Goal: Use online tool/utility: Utilize a website feature to perform a specific function

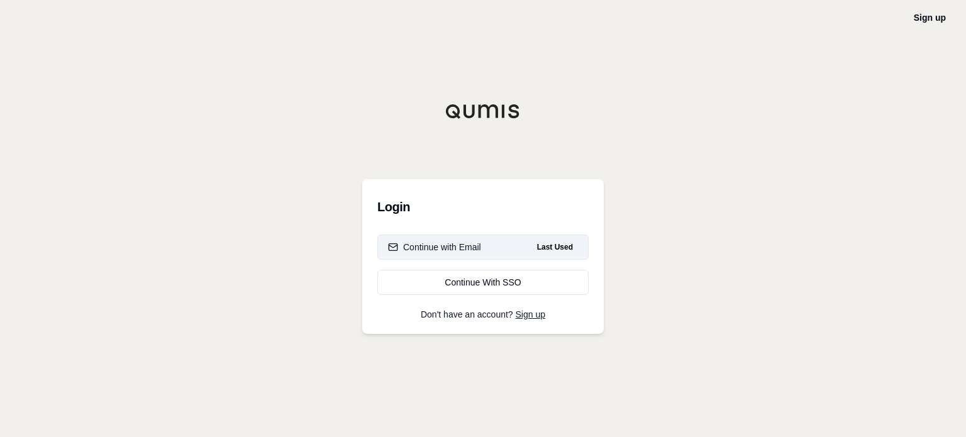
click at [484, 243] on button "Continue with Email Last Used" at bounding box center [482, 247] width 211 height 25
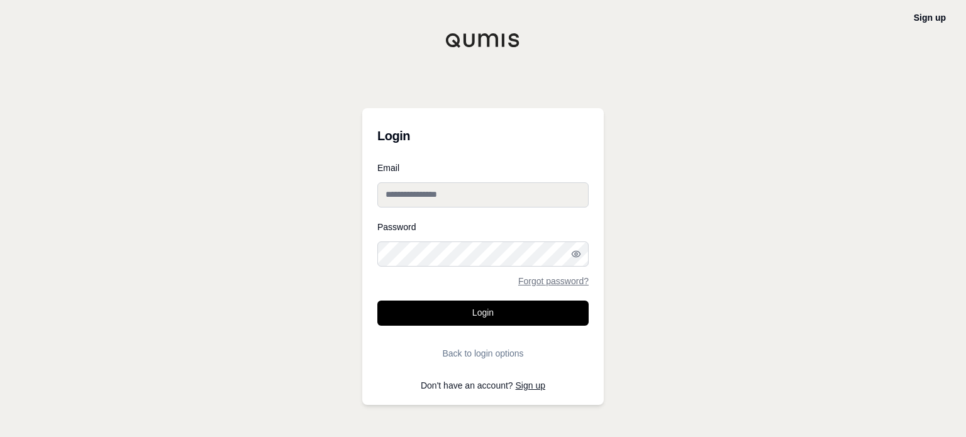
type input "**********"
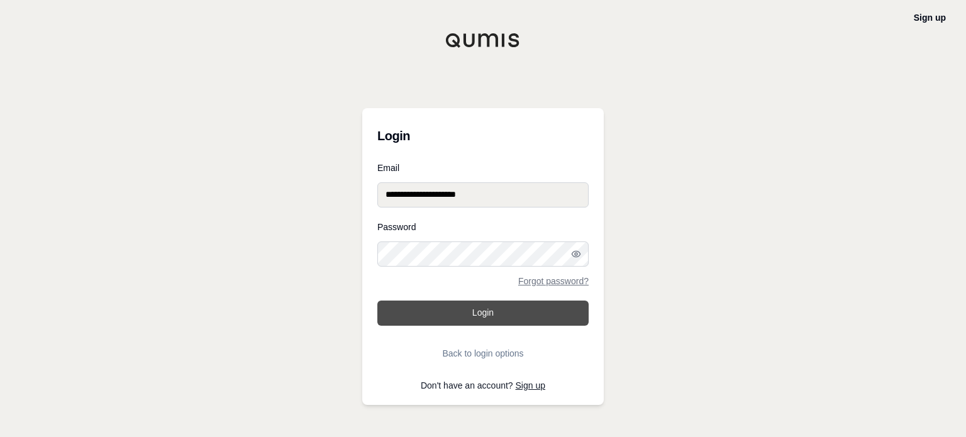
click at [476, 304] on button "Login" at bounding box center [482, 313] width 211 height 25
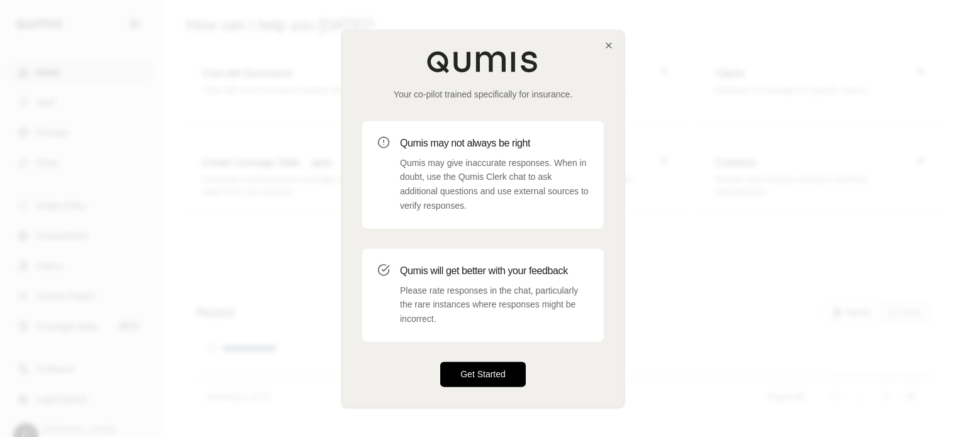
click at [486, 367] on button "Get Started" at bounding box center [483, 374] width 86 height 25
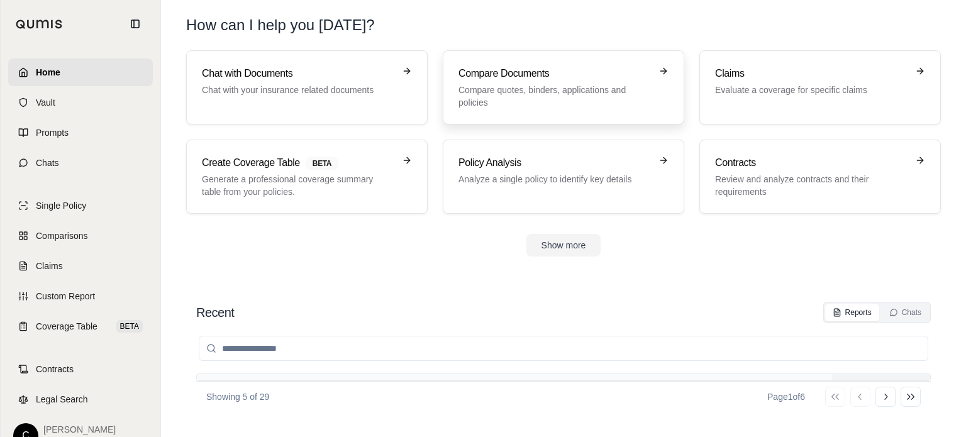
click at [503, 94] on p "Compare quotes, binders, applications and policies" at bounding box center [555, 96] width 192 height 25
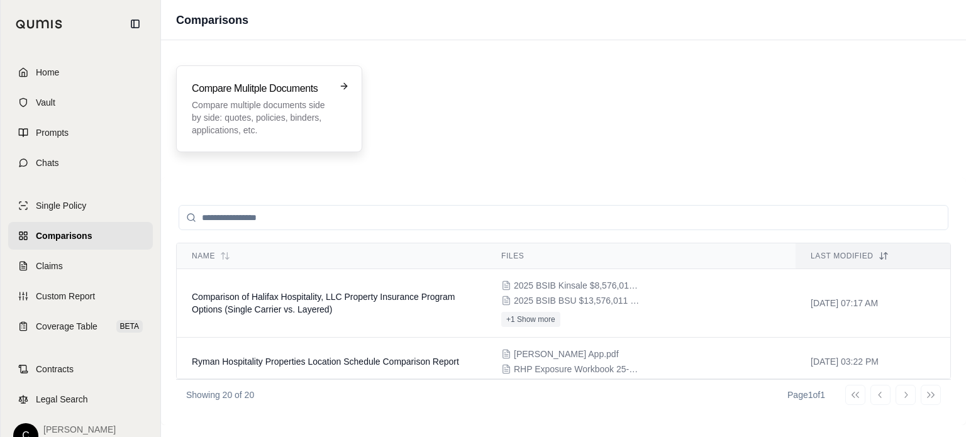
click at [278, 110] on p "Compare multiple documents side by side: quotes, policies, binders, application…" at bounding box center [260, 118] width 137 height 38
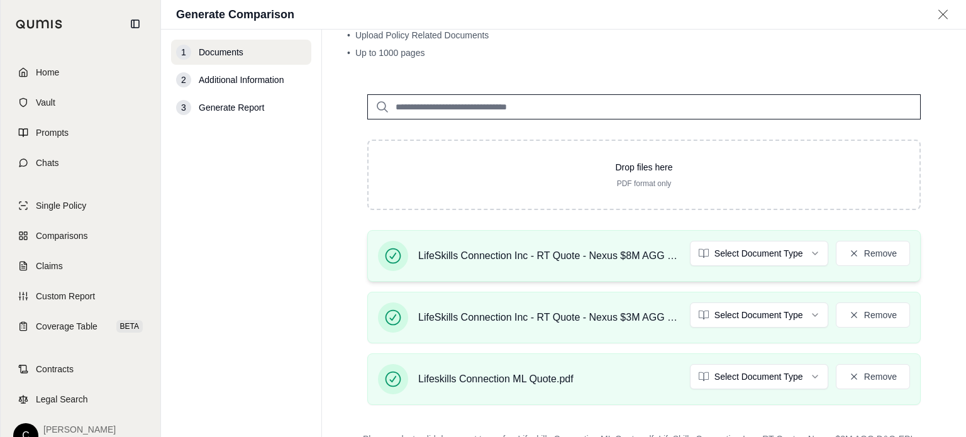
scroll to position [126, 0]
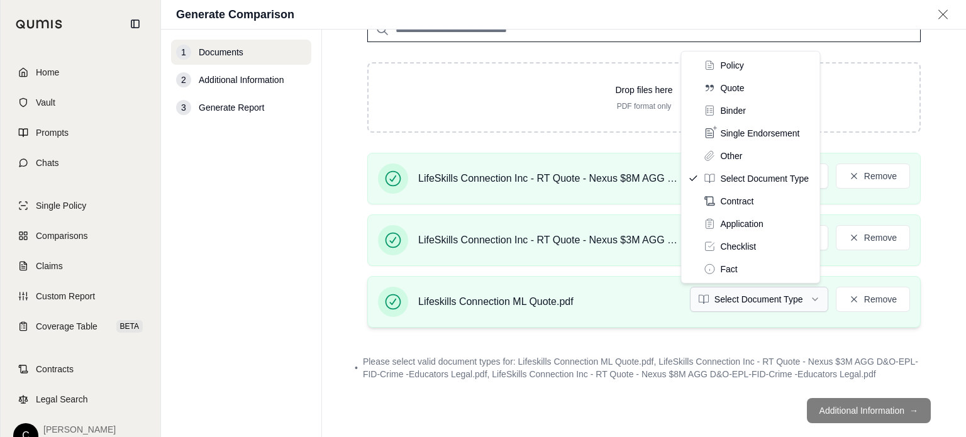
click at [778, 300] on html "Home Vault Prompts Chats Single Policy Comparisons Claims Custom Report Coverag…" at bounding box center [483, 218] width 966 height 437
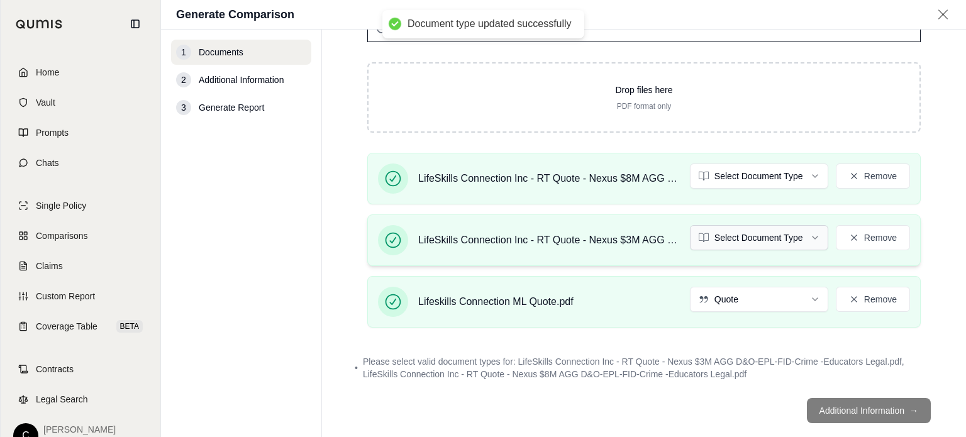
click at [741, 237] on html "Document type updated successfully Home Vault Prompts Chats Single Policy Compa…" at bounding box center [483, 218] width 966 height 437
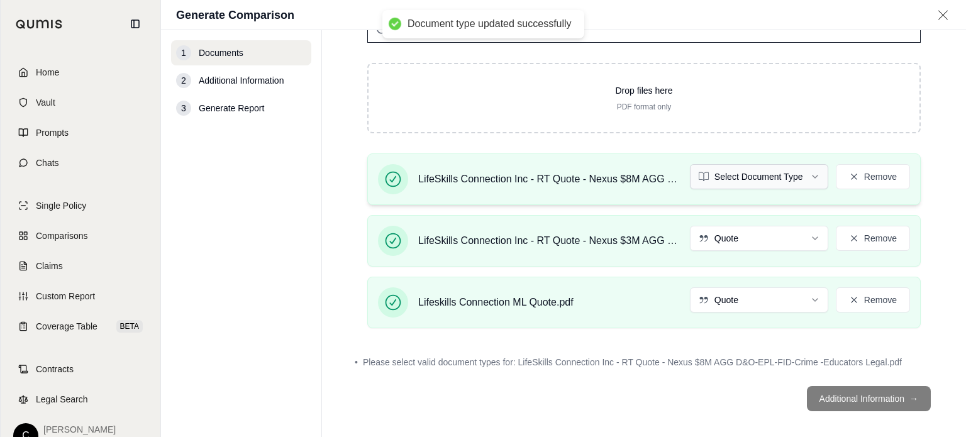
click at [733, 174] on html "Document type updated successfully Home Vault Prompts Chats Single Policy Compa…" at bounding box center [483, 218] width 966 height 437
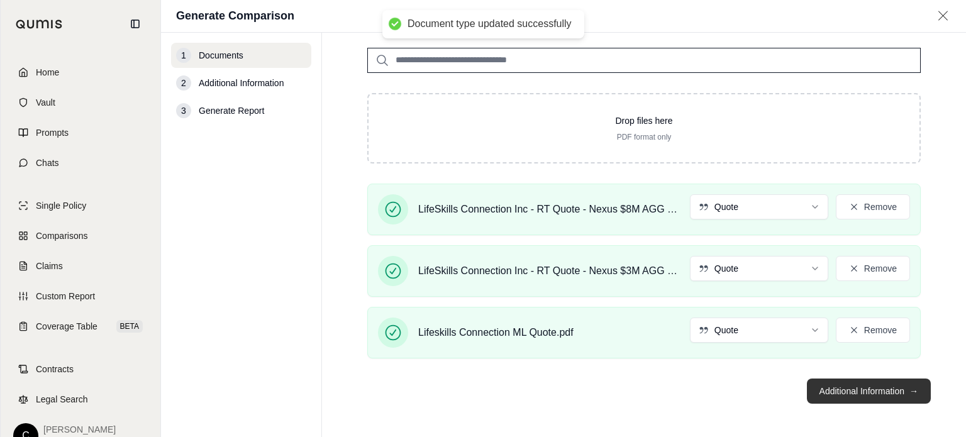
click at [839, 388] on button "Additional Information →" at bounding box center [869, 391] width 124 height 25
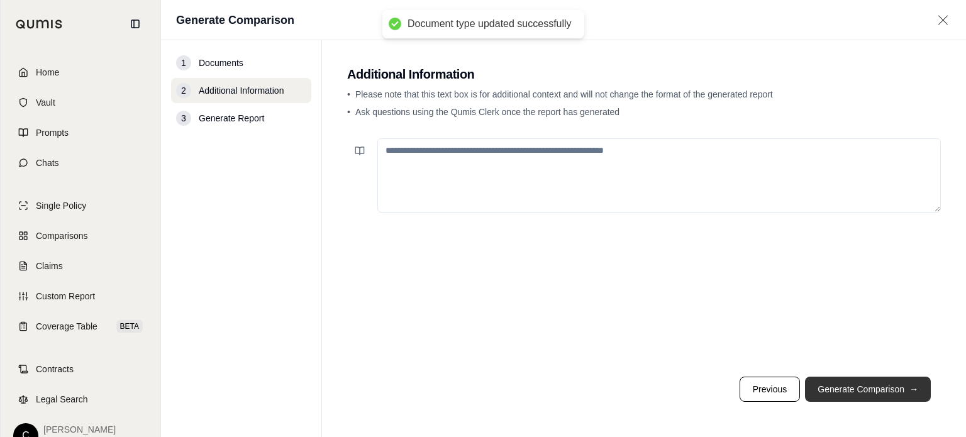
scroll to position [0, 0]
click at [410, 155] on textarea at bounding box center [659, 175] width 564 height 74
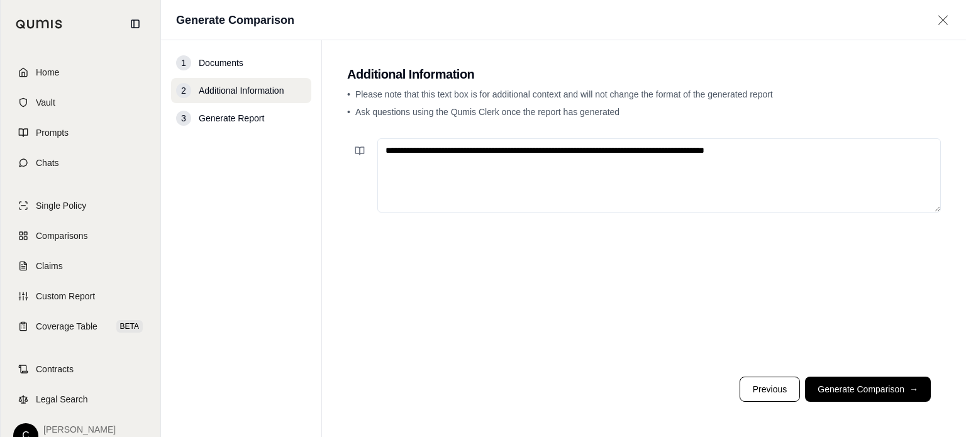
type textarea "**********"
click at [863, 389] on button "Generate Comparison →" at bounding box center [868, 389] width 126 height 25
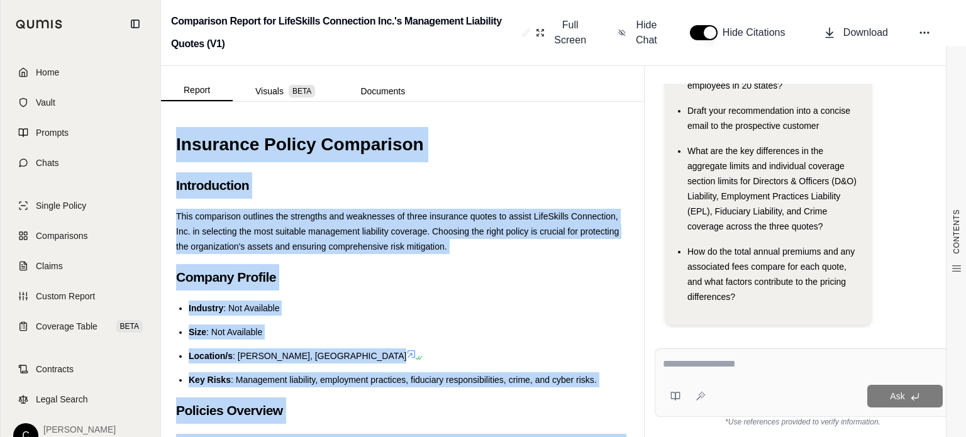
drag, startPoint x: 552, startPoint y: 311, endPoint x: 173, endPoint y: 140, distance: 415.5
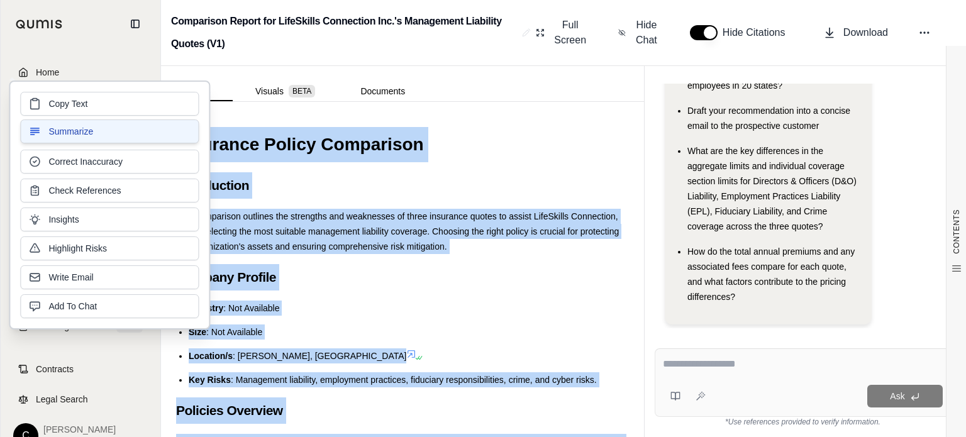
copy div "Insurance Policy Comparison Introduction This comparison outlines the strengths…"
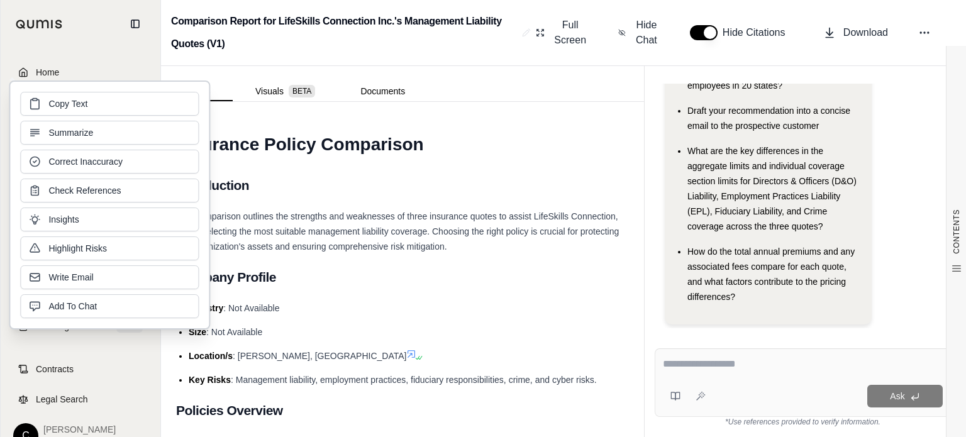
click at [476, 45] on h2 "Comparison Report for LifeSkills Connection Inc.'s Management Liability Quotes …" at bounding box center [344, 32] width 346 height 45
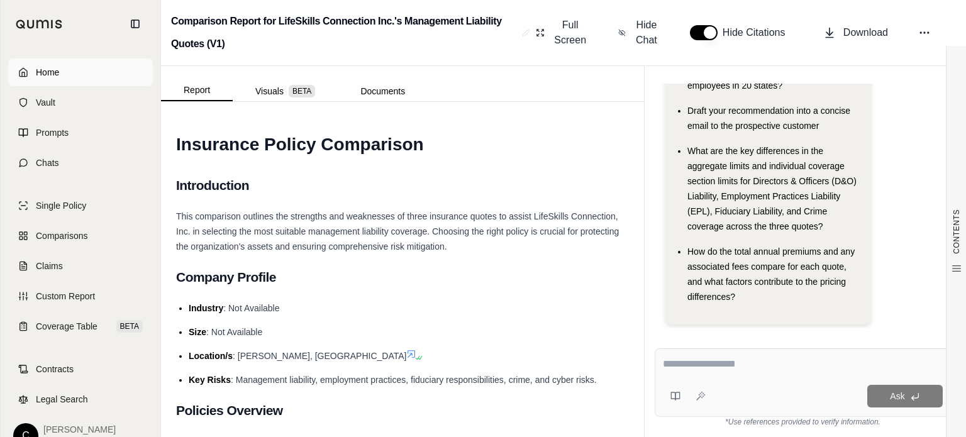
click at [70, 72] on link "Home" at bounding box center [80, 73] width 145 height 28
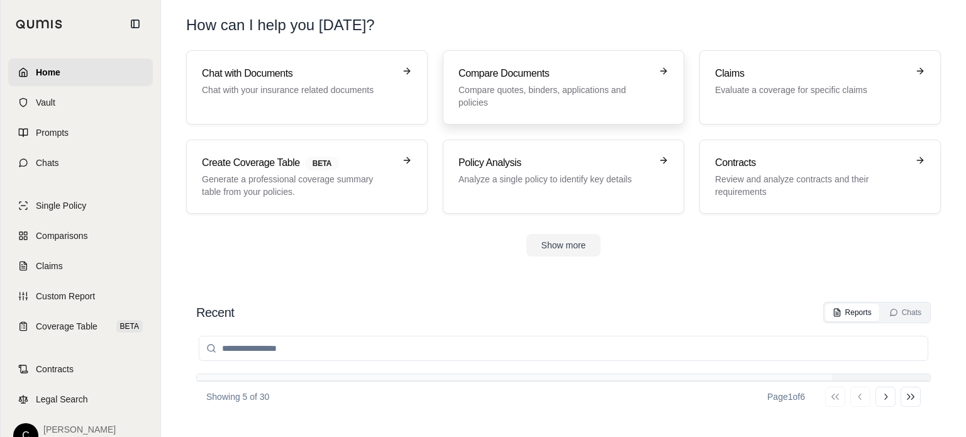
click at [520, 74] on h3 "Compare Documents" at bounding box center [555, 73] width 192 height 15
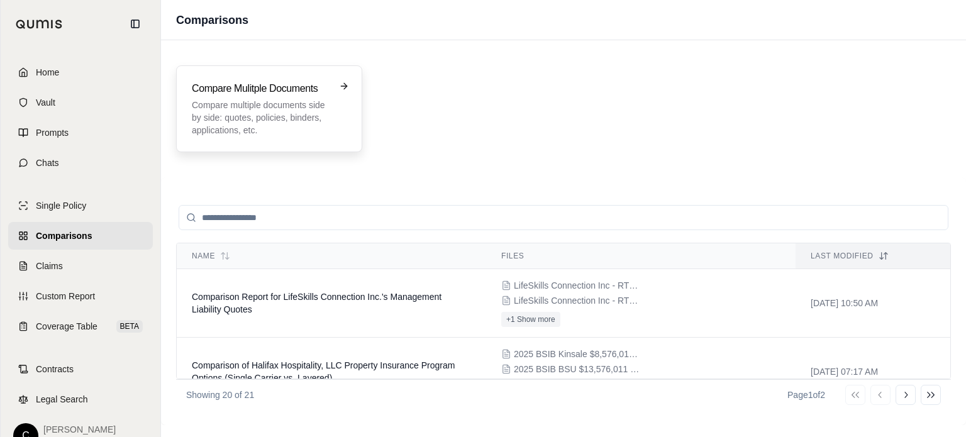
click at [303, 100] on p "Compare multiple documents side by side: quotes, policies, binders, application…" at bounding box center [260, 118] width 137 height 38
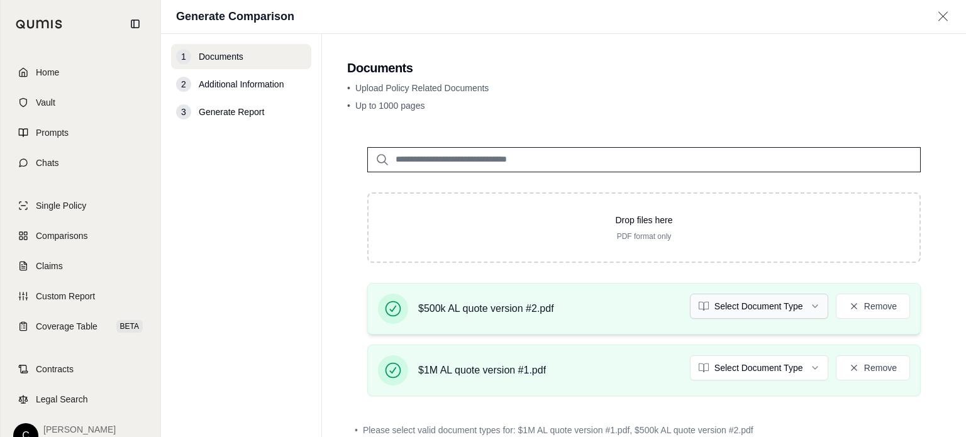
click at [745, 301] on html "Home Vault Prompts Chats Single Policy Comparisons Claims Custom Report Coverag…" at bounding box center [483, 218] width 966 height 437
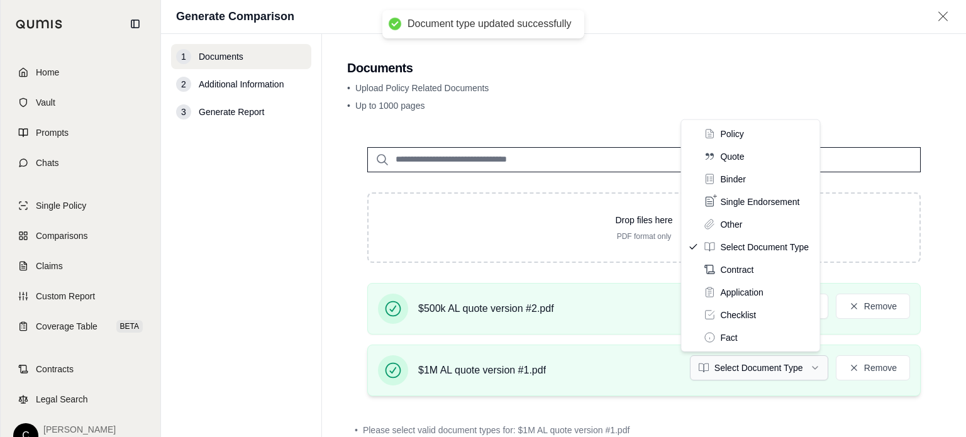
click at [745, 365] on html "Document type updated successfully Home Vault Prompts Chats Single Policy Compa…" at bounding box center [483, 218] width 966 height 437
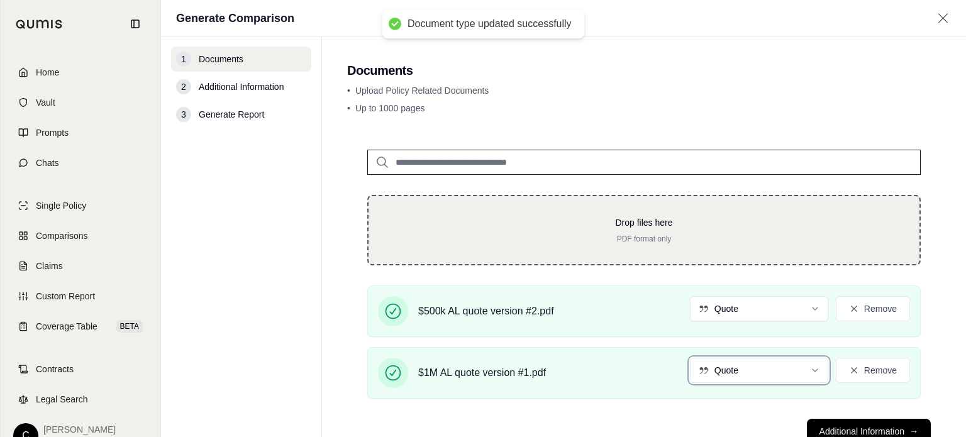
scroll to position [41, 0]
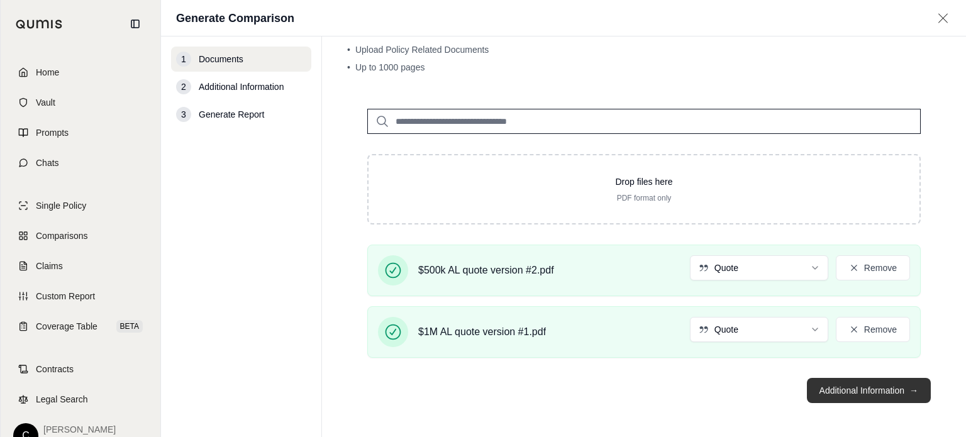
click at [858, 387] on button "Additional Information →" at bounding box center [869, 390] width 124 height 25
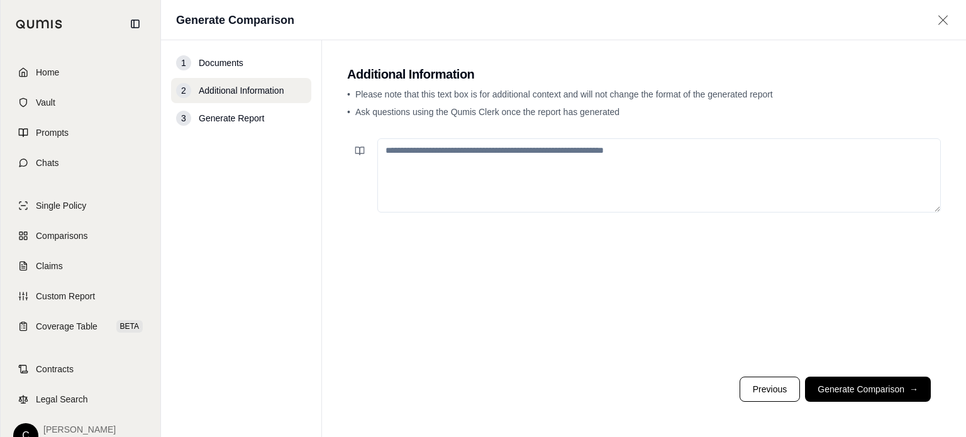
click at [503, 155] on textarea at bounding box center [659, 175] width 564 height 74
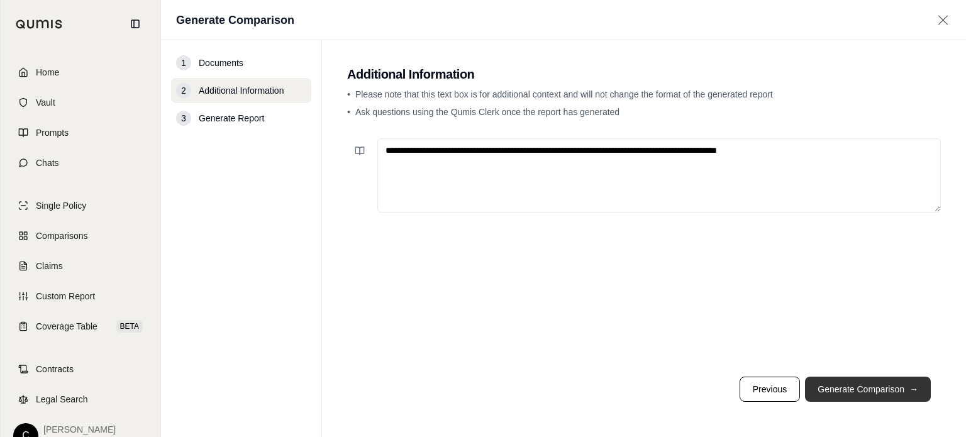
type textarea "**********"
click at [825, 382] on button "Generate Comparison →" at bounding box center [868, 389] width 126 height 25
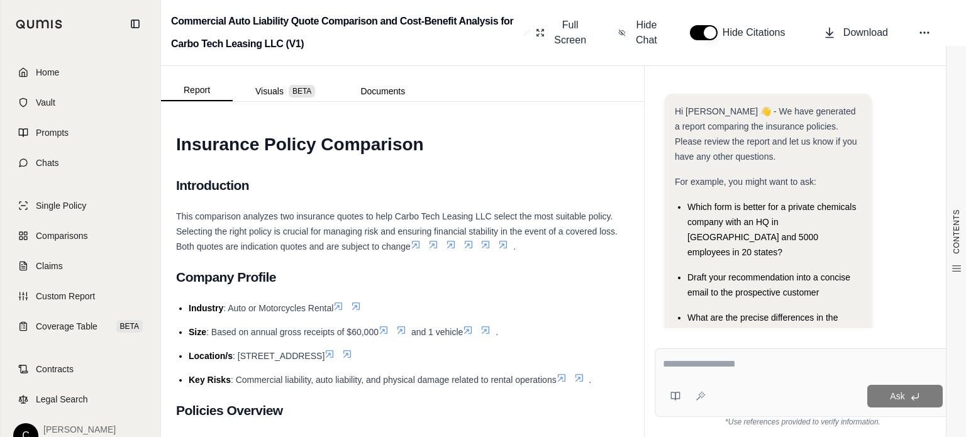
scroll to position [81, 0]
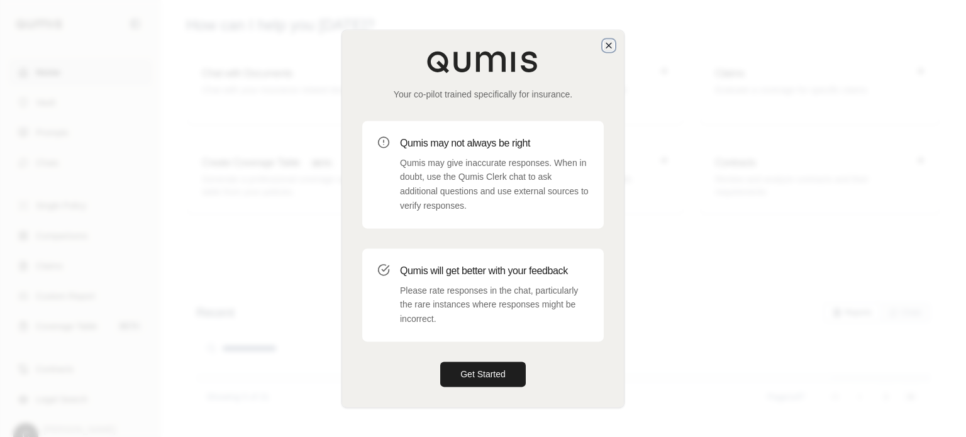
click at [612, 46] on icon "button" at bounding box center [609, 45] width 10 height 10
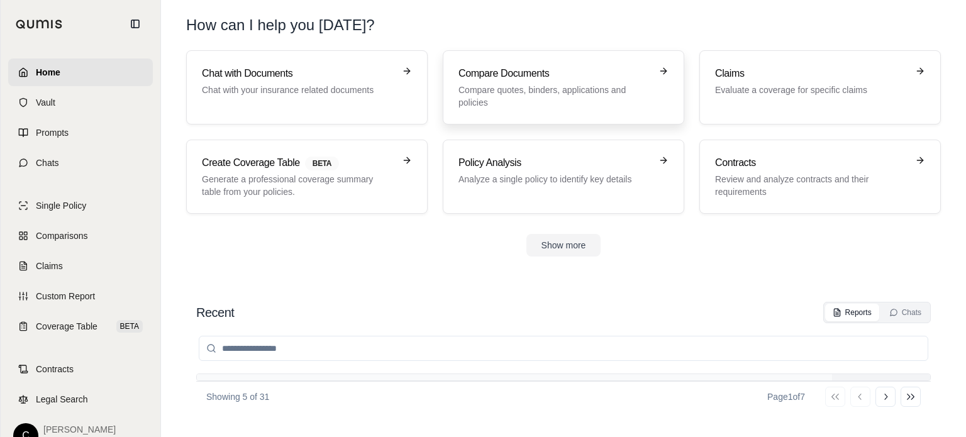
click at [542, 81] on h3 "Compare Documents" at bounding box center [555, 73] width 192 height 15
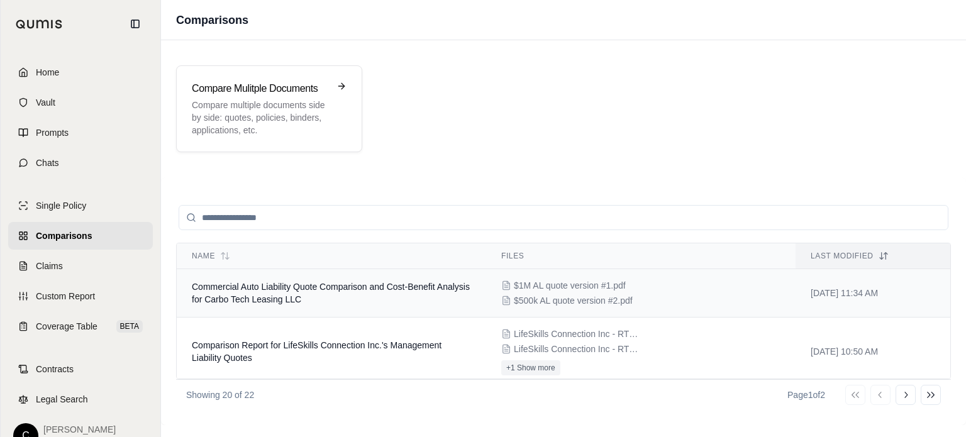
click at [389, 299] on td "Commercial Auto Liability Quote Comparison and Cost-Benefit Analysis for Carbo …" at bounding box center [331, 293] width 309 height 48
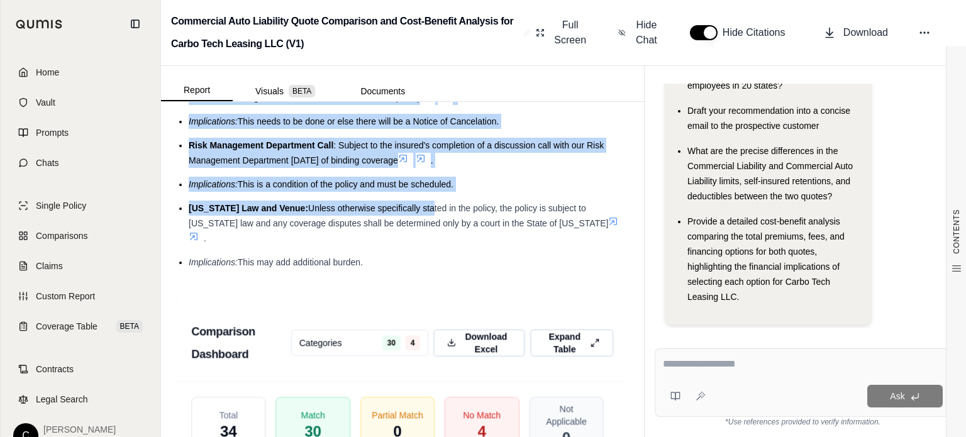
scroll to position [2579, 0]
drag, startPoint x: 176, startPoint y: 144, endPoint x: 410, endPoint y: 255, distance: 258.9
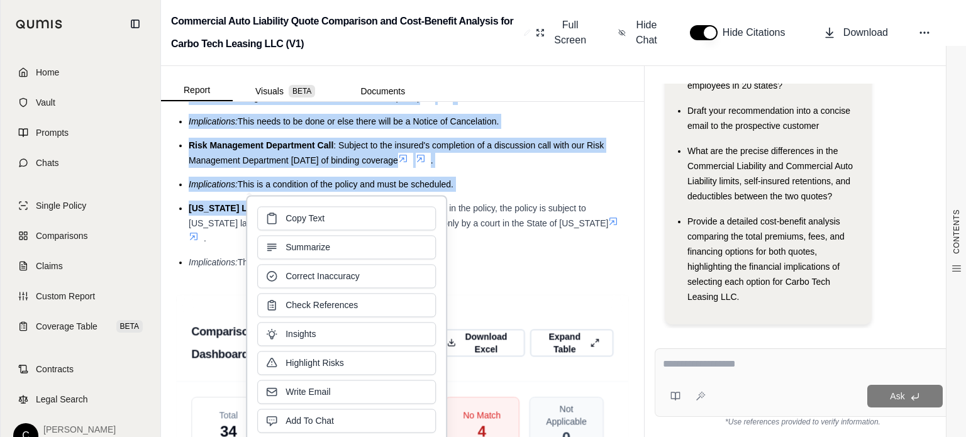
copy div "Insurance Policy Comparison Introduction This comparison analyzes two insurance…"
